Goal: Task Accomplishment & Management: Use online tool/utility

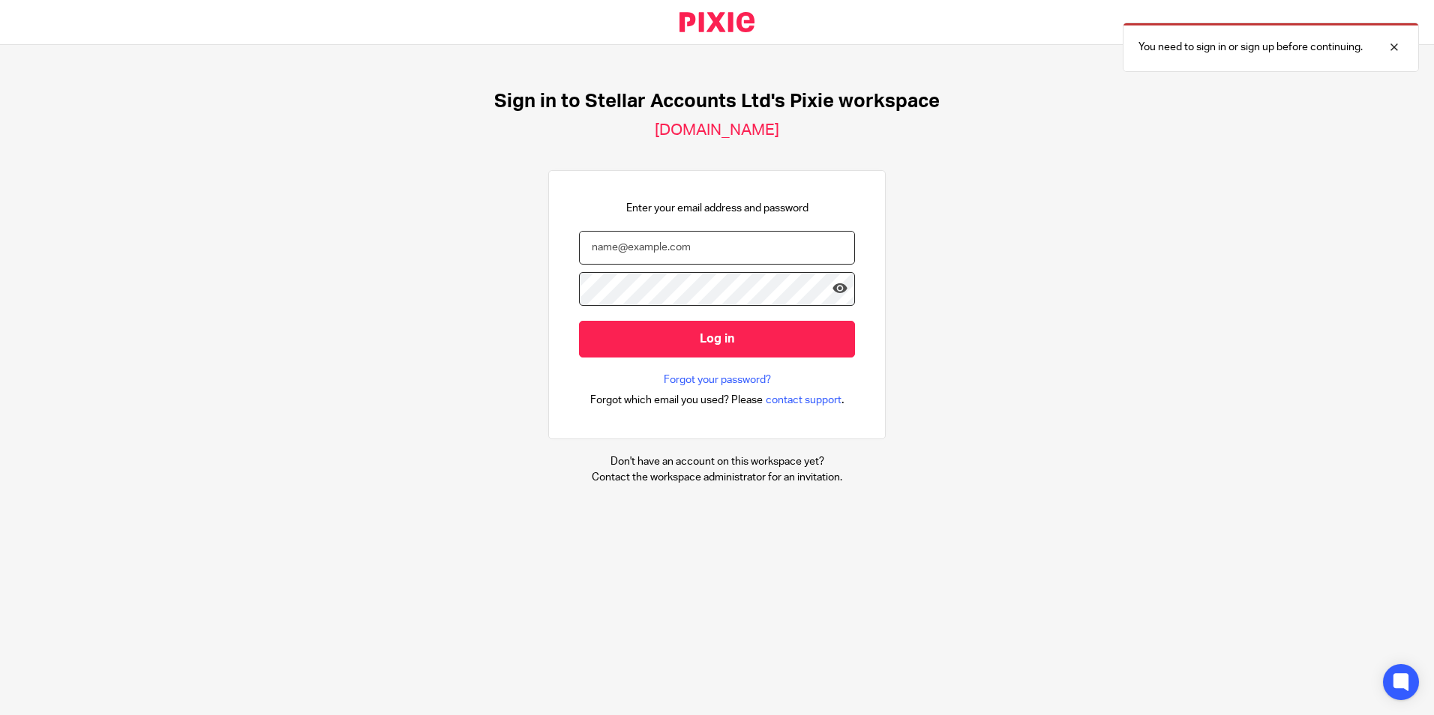
click at [670, 238] on input "email" at bounding box center [717, 248] width 276 height 34
type input "[PERSON_NAME][EMAIL_ADDRESS][PERSON_NAME][DOMAIN_NAME]"
click at [579, 321] on input "Log in" at bounding box center [717, 339] width 276 height 37
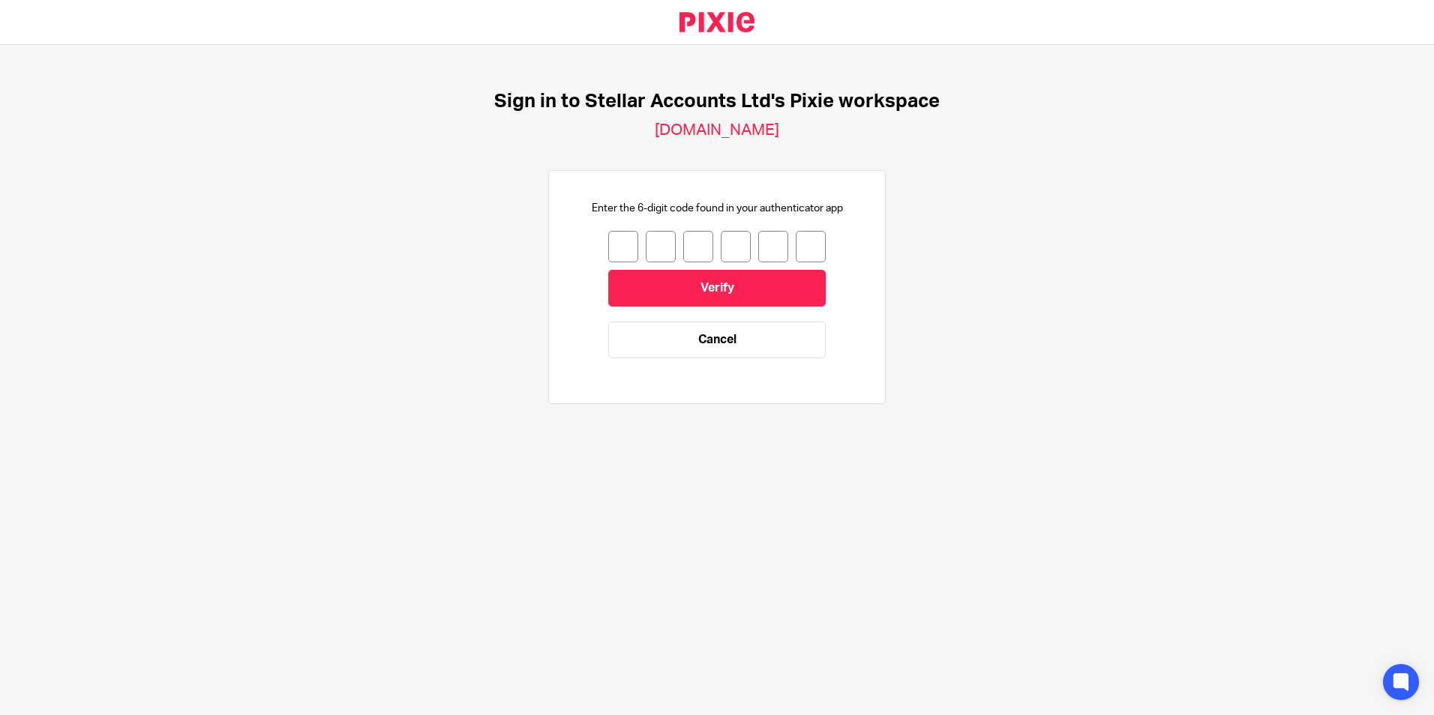
click at [621, 251] on input "number" at bounding box center [623, 246] width 30 height 31
type input "5"
type input "6"
type input "8"
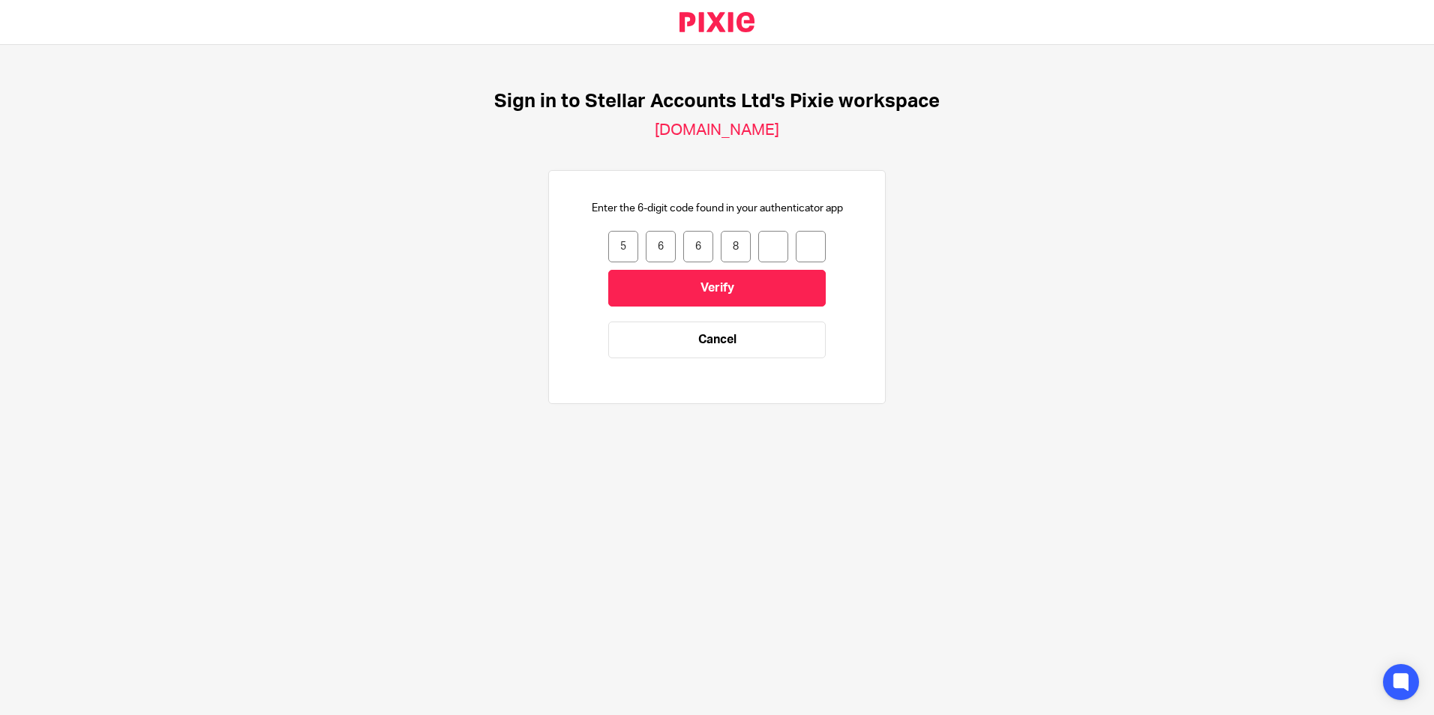
type input "2"
type input "0"
click at [722, 286] on input "Verify" at bounding box center [716, 288] width 217 height 37
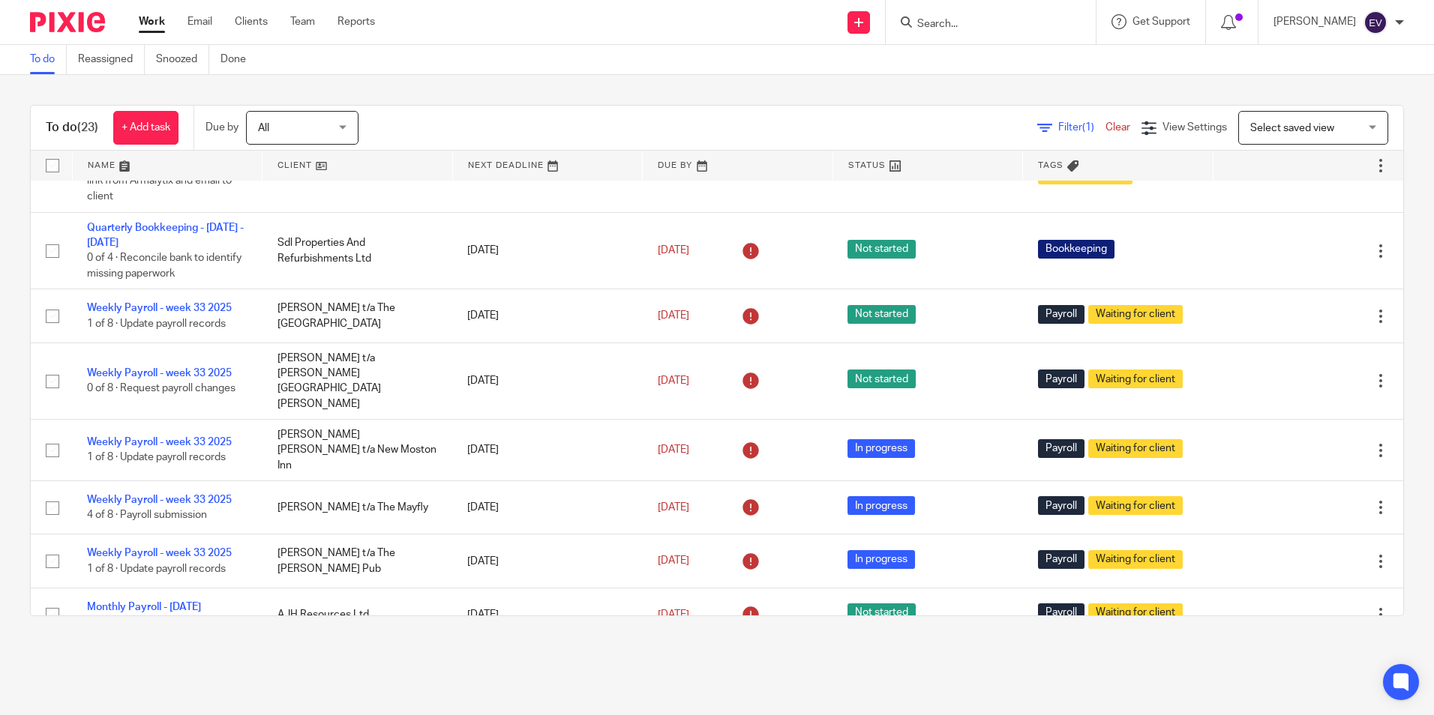
scroll to position [300, 0]
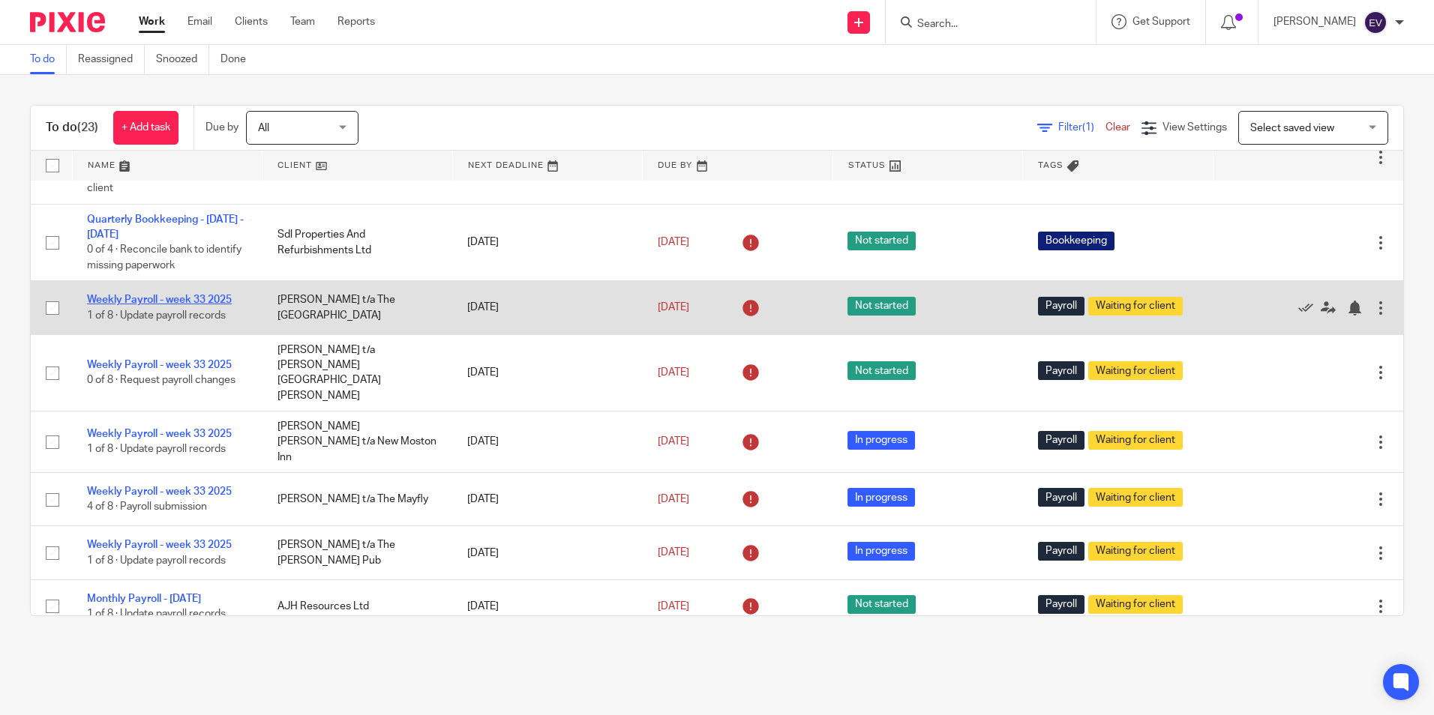
click at [201, 300] on link "Weekly Payroll - week 33 2025" at bounding box center [159, 300] width 145 height 10
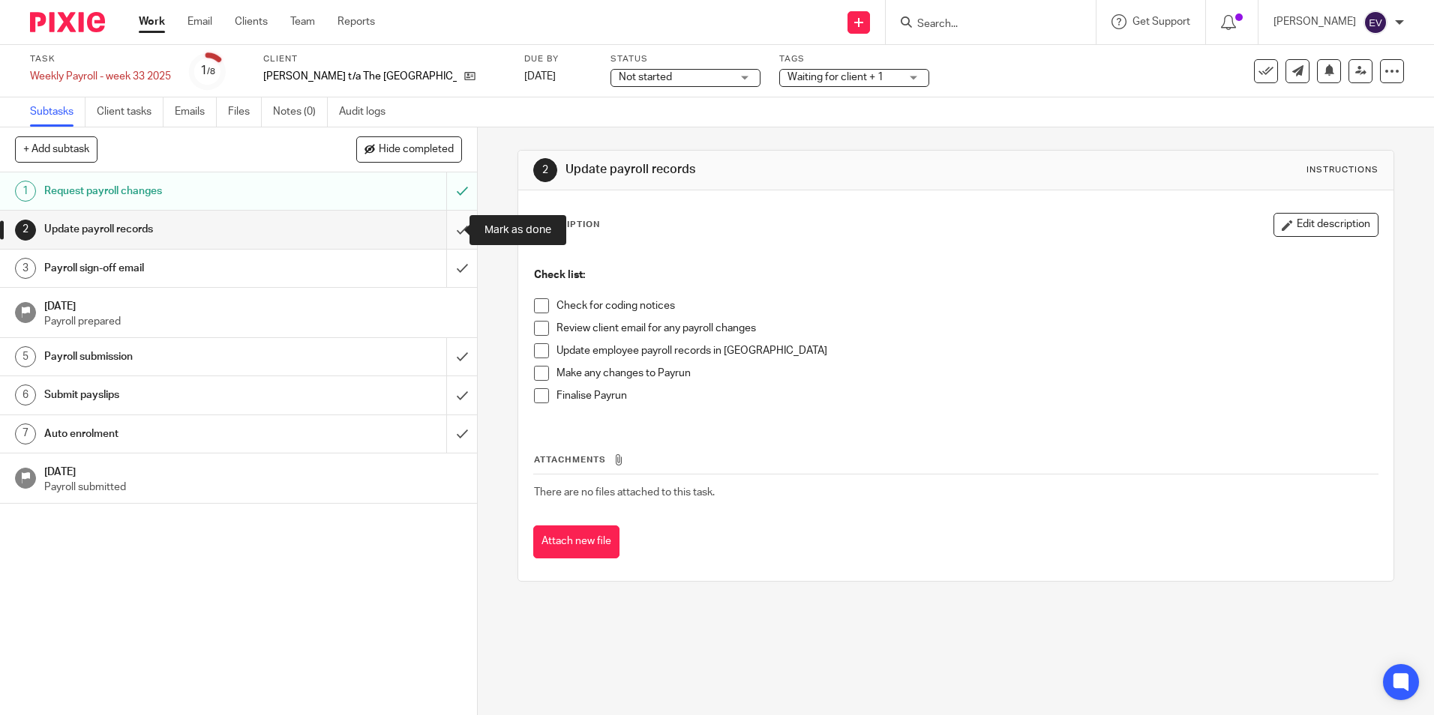
click at [442, 230] on input "submit" at bounding box center [238, 229] width 477 height 37
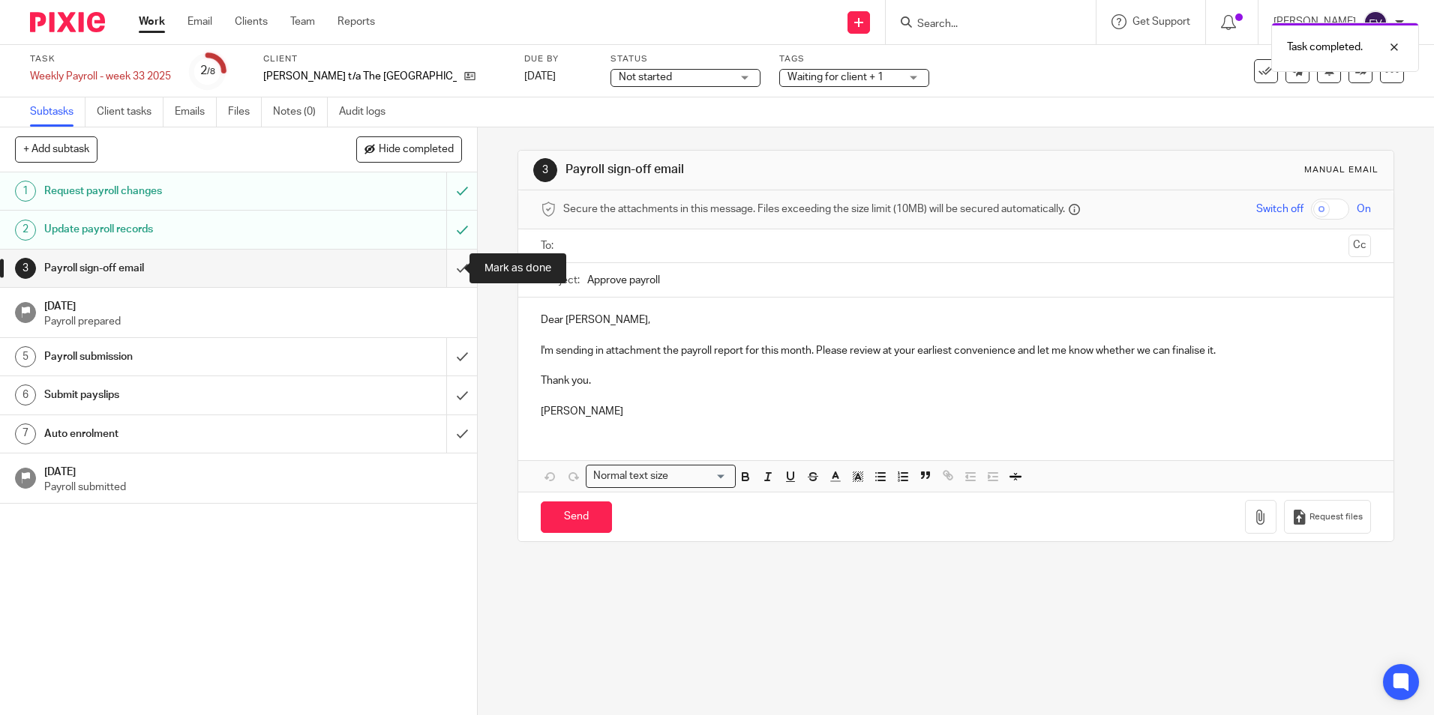
click at [449, 271] on input "submit" at bounding box center [238, 268] width 477 height 37
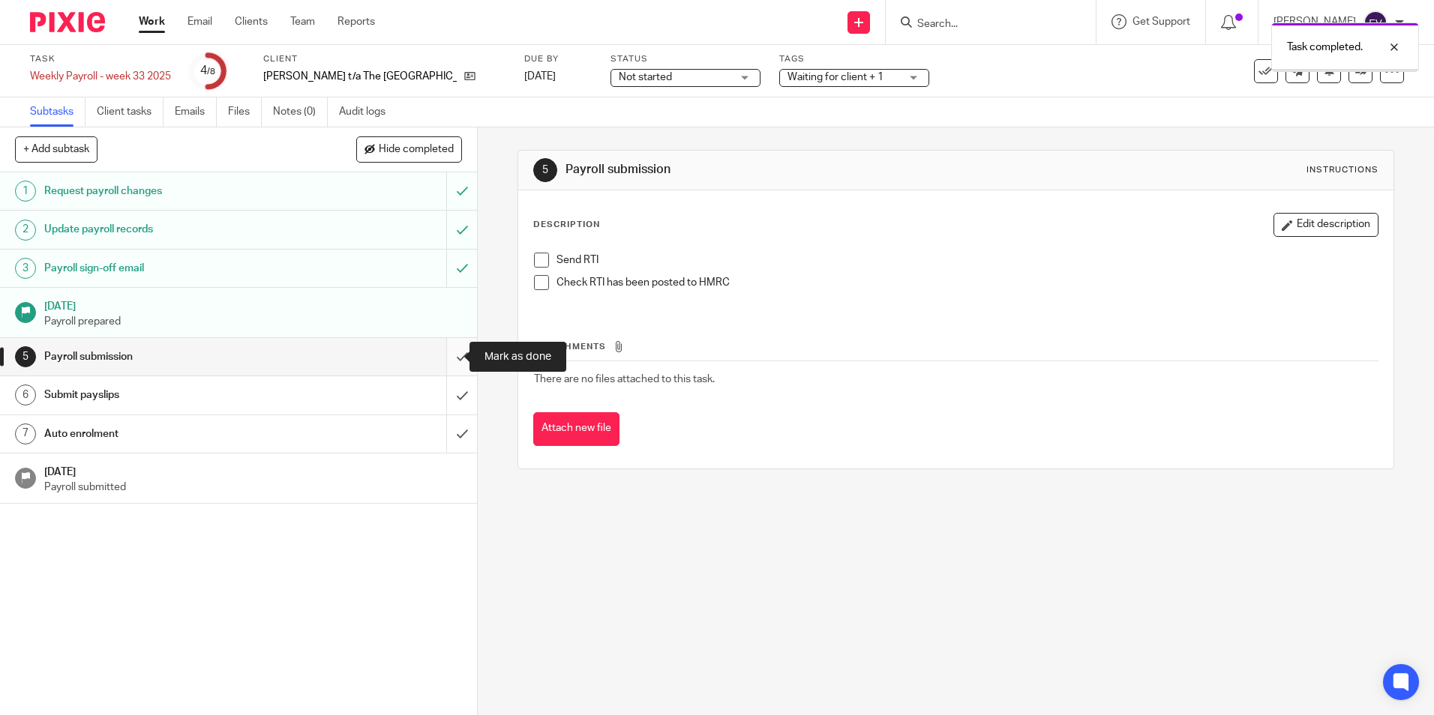
click at [451, 355] on input "submit" at bounding box center [238, 356] width 477 height 37
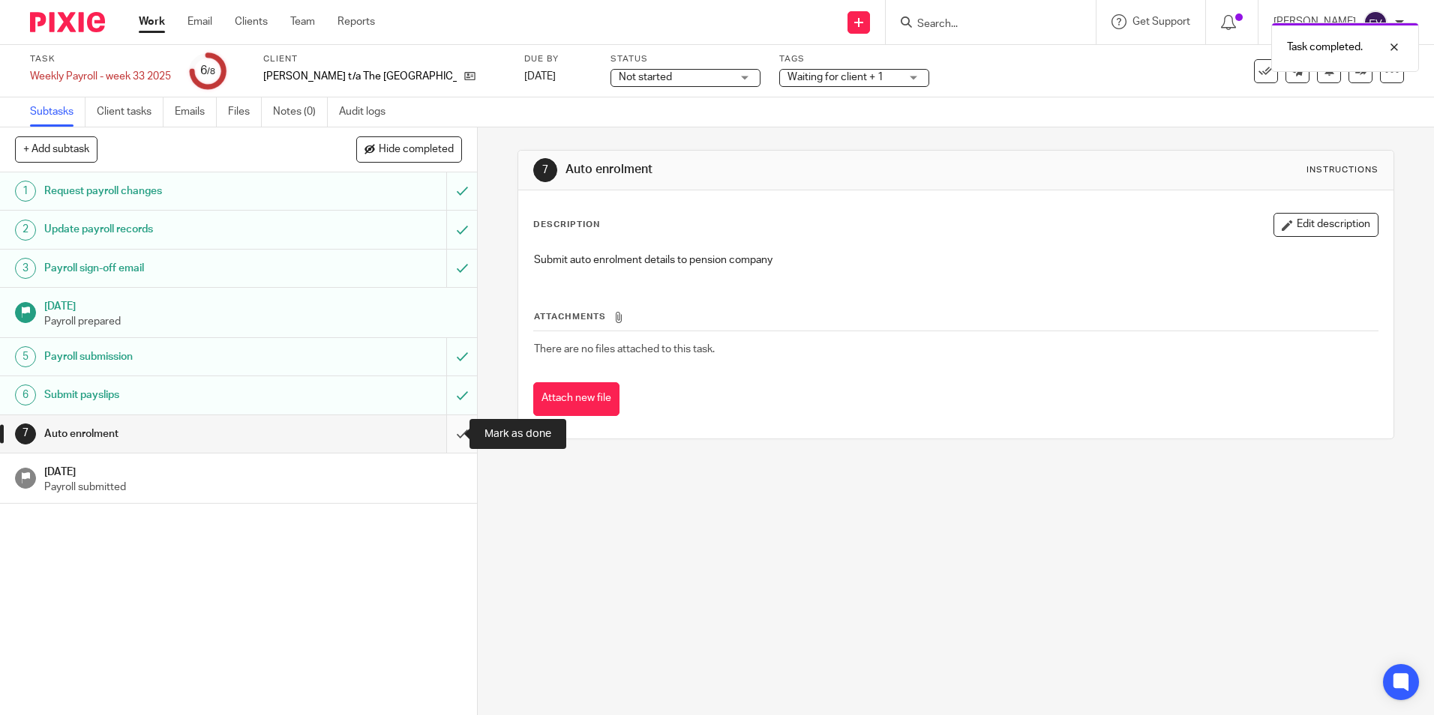
click at [447, 435] on input "submit" at bounding box center [238, 433] width 477 height 37
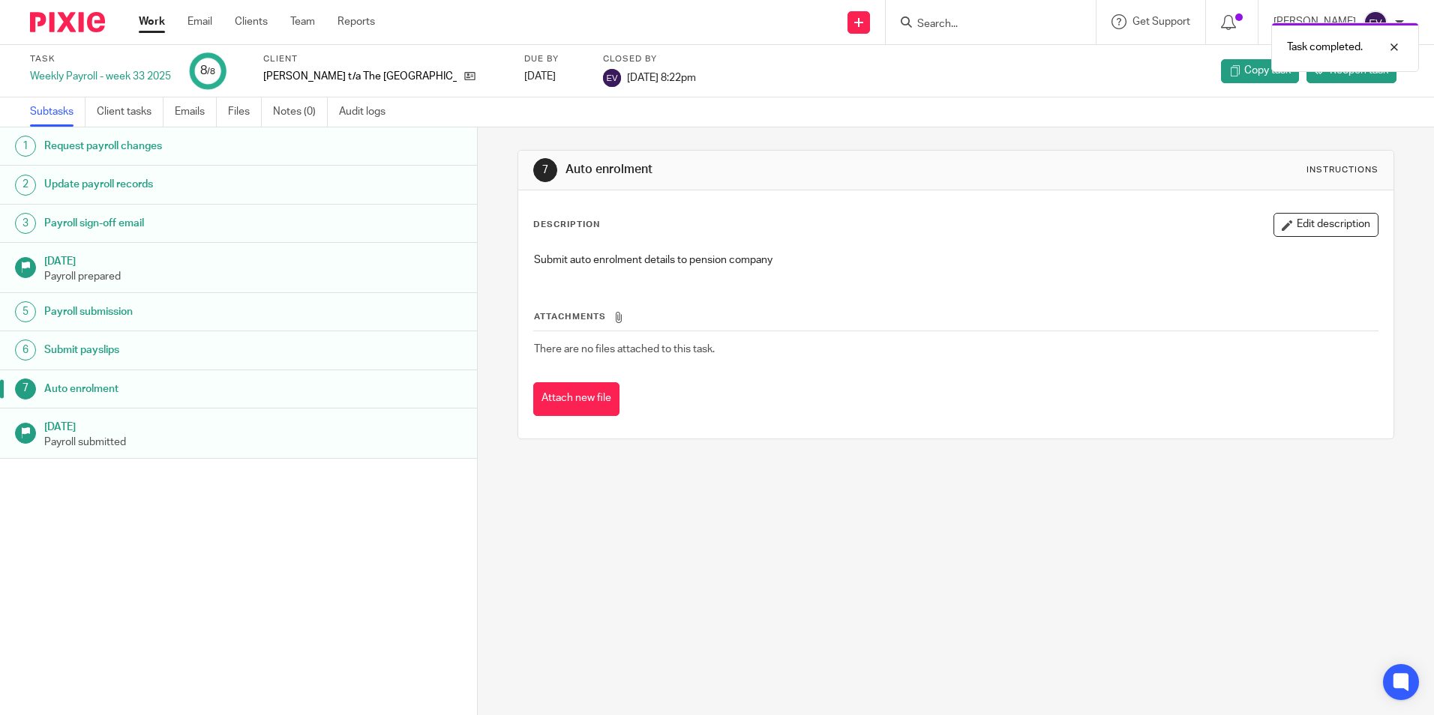
click at [162, 18] on link "Work" at bounding box center [152, 21] width 26 height 15
